Goal: Feedback & Contribution: Submit feedback/report problem

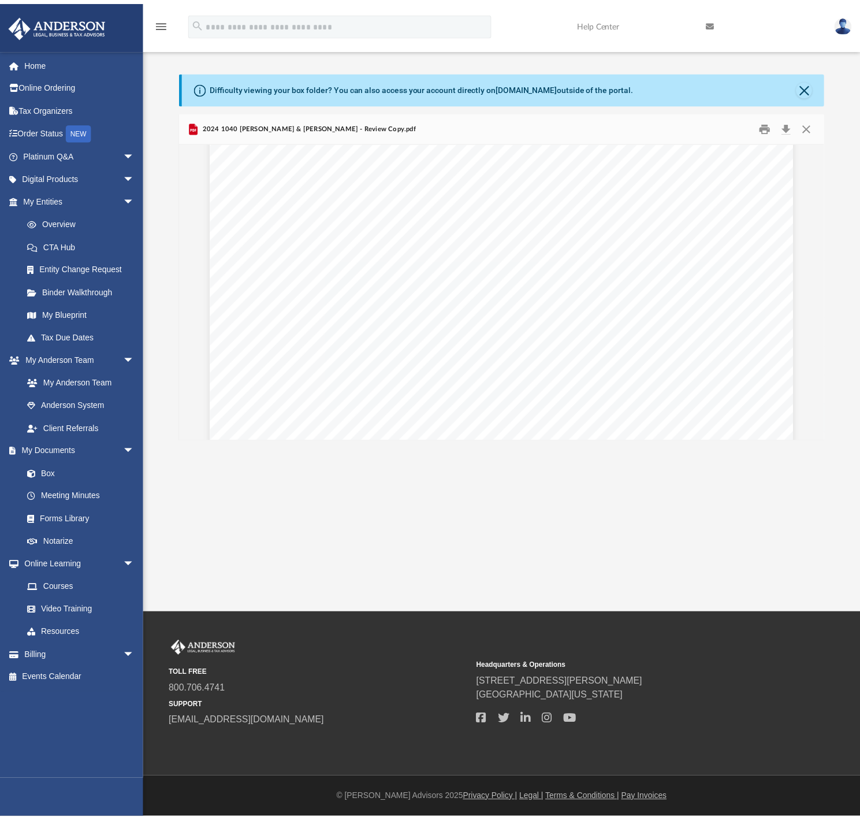
scroll to position [2793, 0]
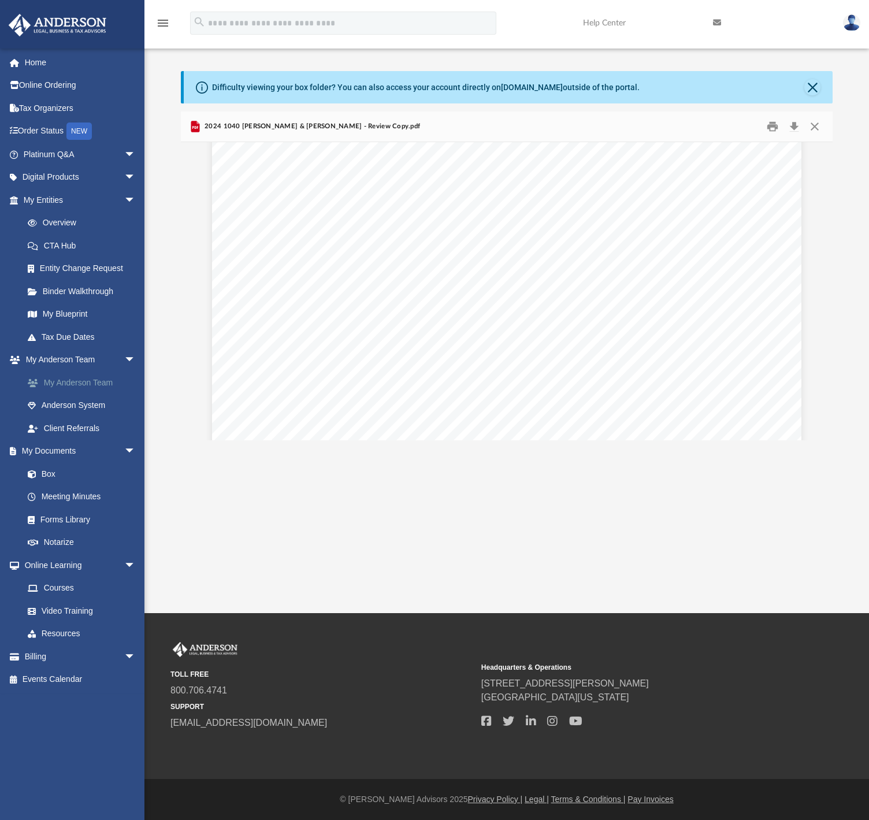
click at [97, 385] on link "My Anderson Team" at bounding box center [84, 382] width 137 height 23
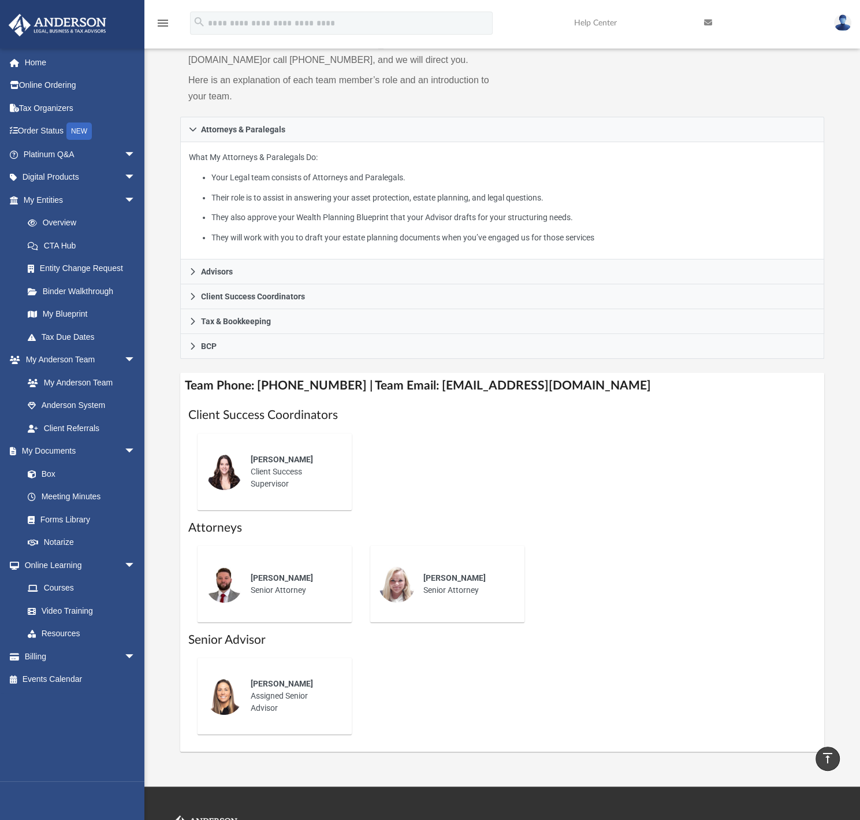
scroll to position [128, 0]
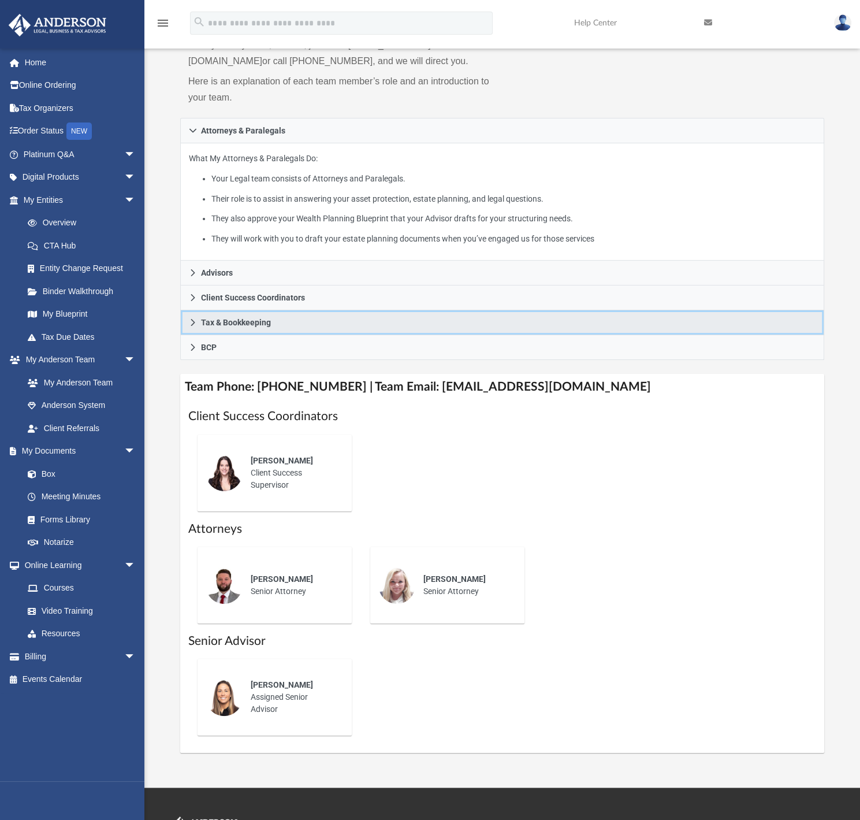
click at [188, 323] on link "Tax & Bookkeeping" at bounding box center [502, 322] width 644 height 25
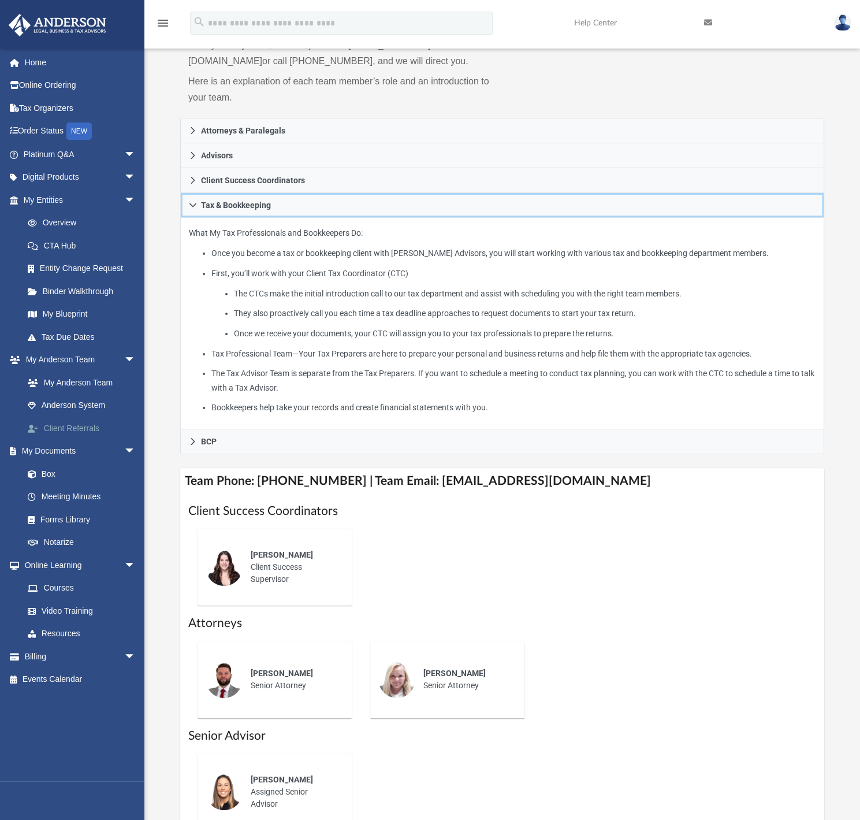
scroll to position [0, 0]
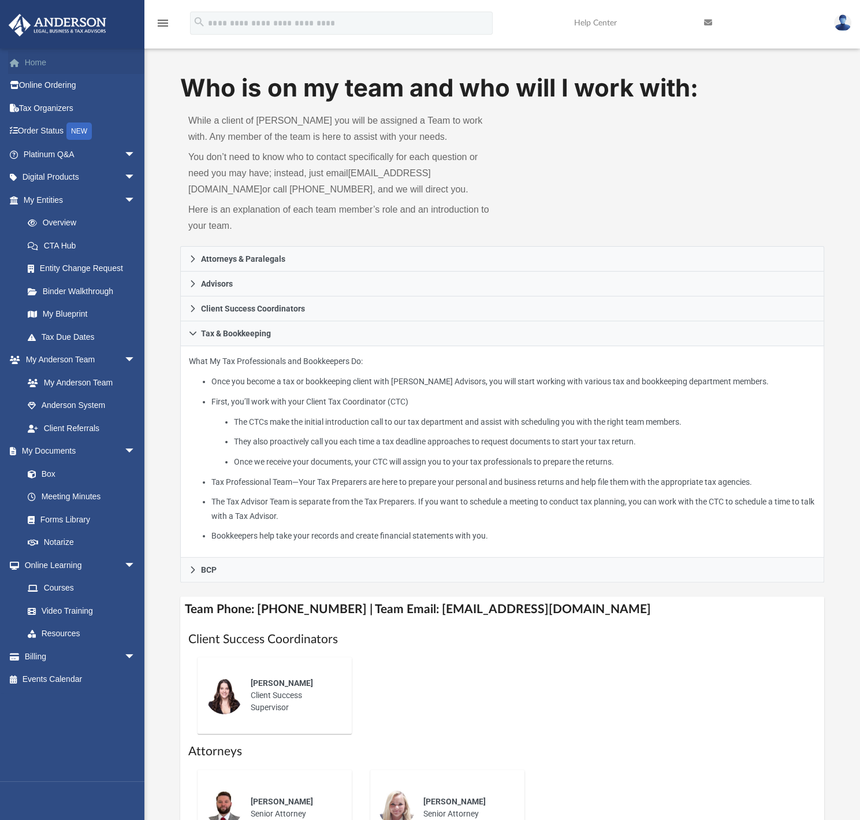
click at [51, 62] on link "Home" at bounding box center [80, 62] width 145 height 23
click at [603, 23] on link "Help Center" at bounding box center [631, 23] width 130 height 46
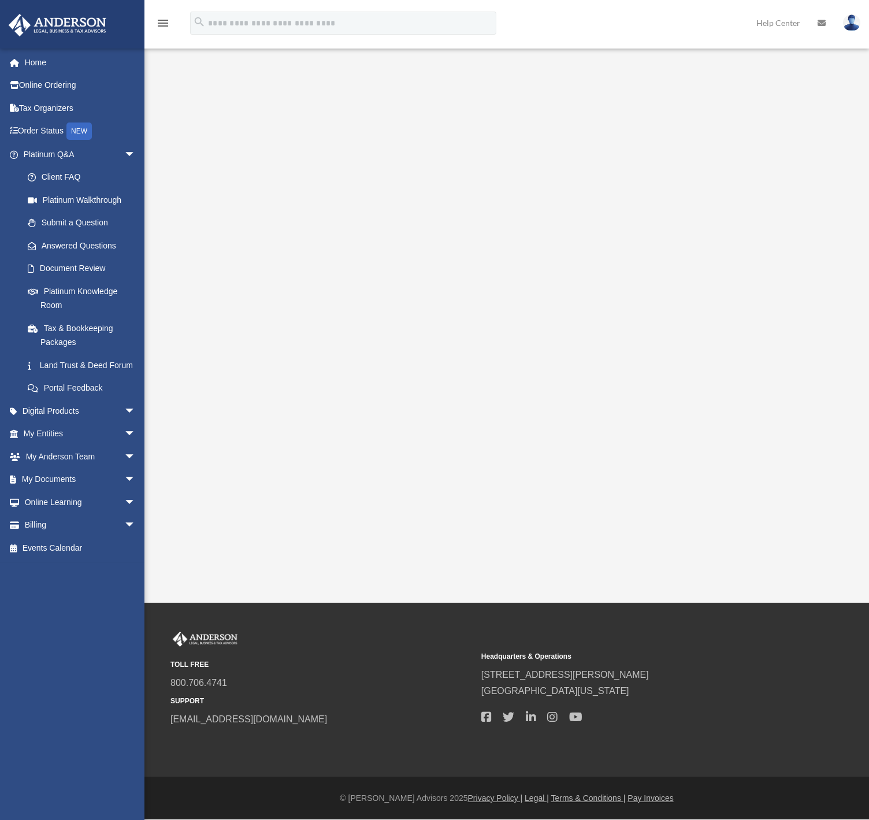
drag, startPoint x: 461, startPoint y: 555, endPoint x: 446, endPoint y: 553, distance: 15.8
click at [446, 553] on div "Platinum Walkthrough m@2for3.com Sign Out m@2for3.com Home Online Ordering Tax …" at bounding box center [434, 301] width 869 height 603
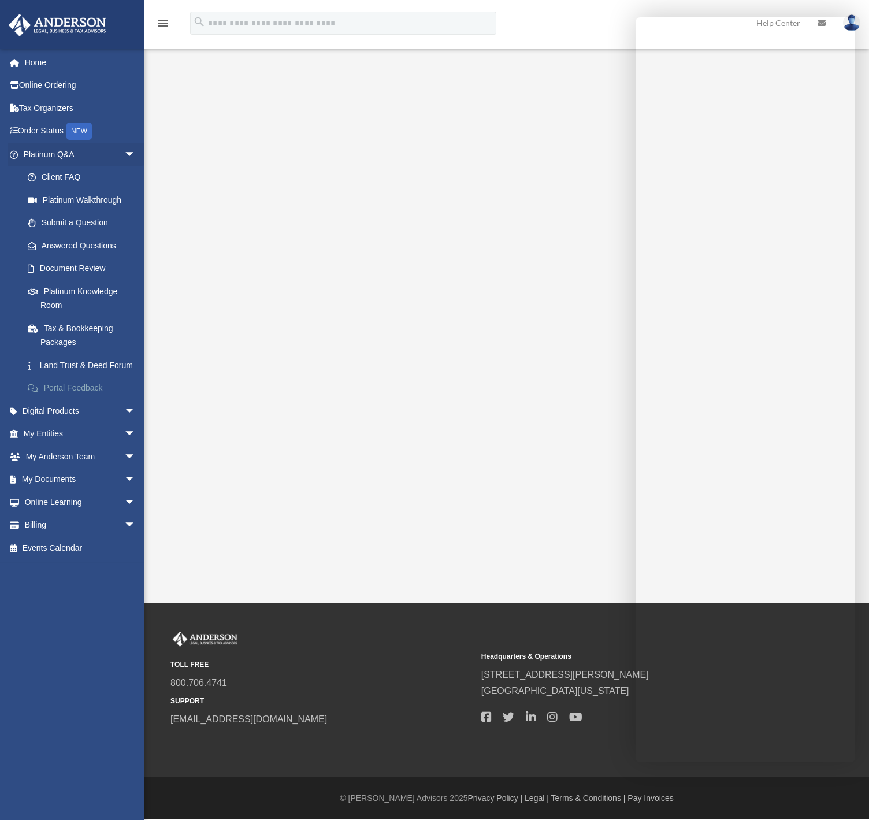
click at [71, 396] on link "Portal Feedback" at bounding box center [84, 388] width 137 height 23
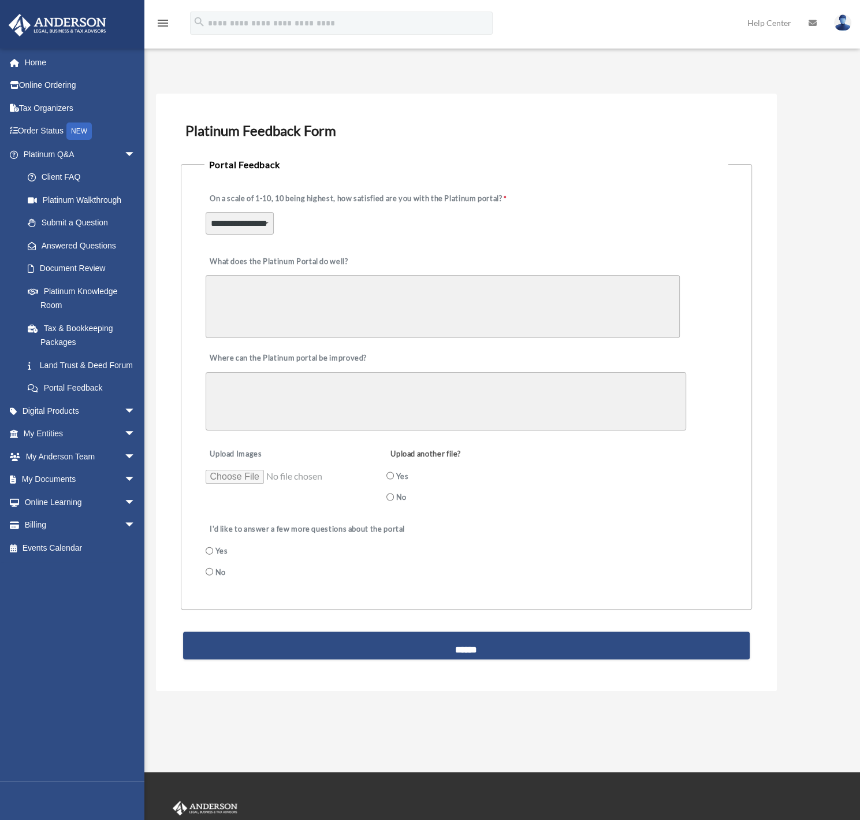
click at [261, 229] on select "**********" at bounding box center [240, 223] width 68 height 22
click at [180, 238] on div "**********" at bounding box center [466, 393] width 621 height 598
